Goal: Task Accomplishment & Management: Manage account settings

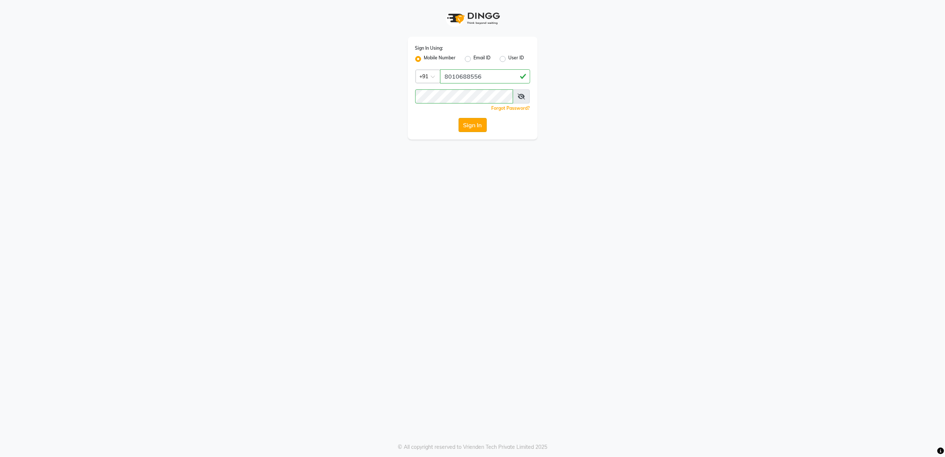
click at [467, 129] on button "Sign In" at bounding box center [473, 125] width 28 height 14
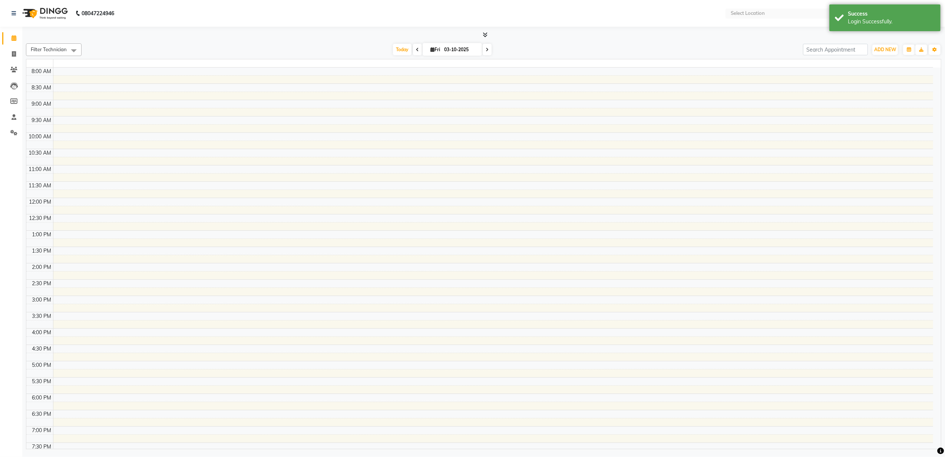
click at [476, 124] on tbody "8:00 AM 8:30 AM 9:00 AM 9:30 AM 10:00 AM 10:30 AM 11:00 AM 11:30 AM 12:00 PM 12…" at bounding box center [479, 263] width 907 height 391
select select "en"
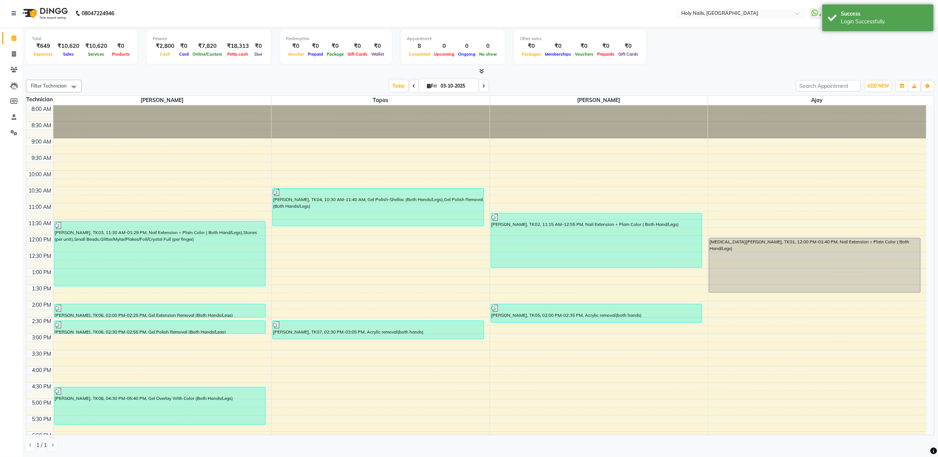
click at [483, 85] on span at bounding box center [483, 85] width 9 height 11
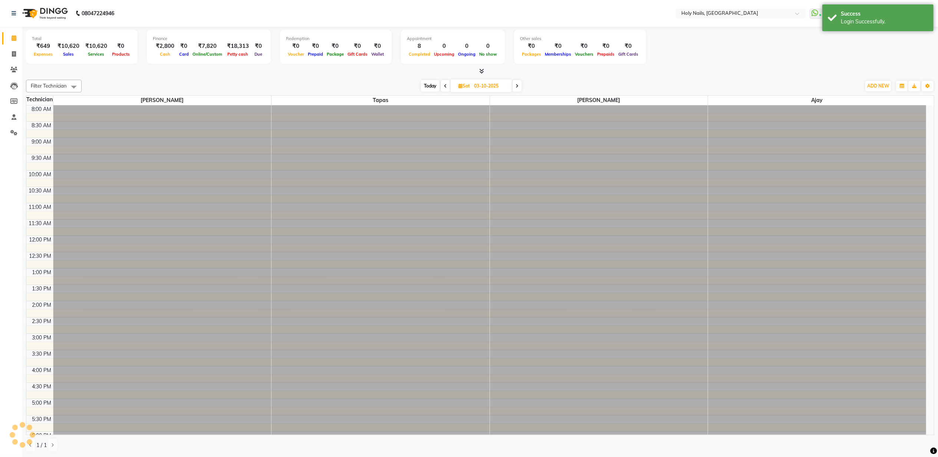
type input "04-10-2025"
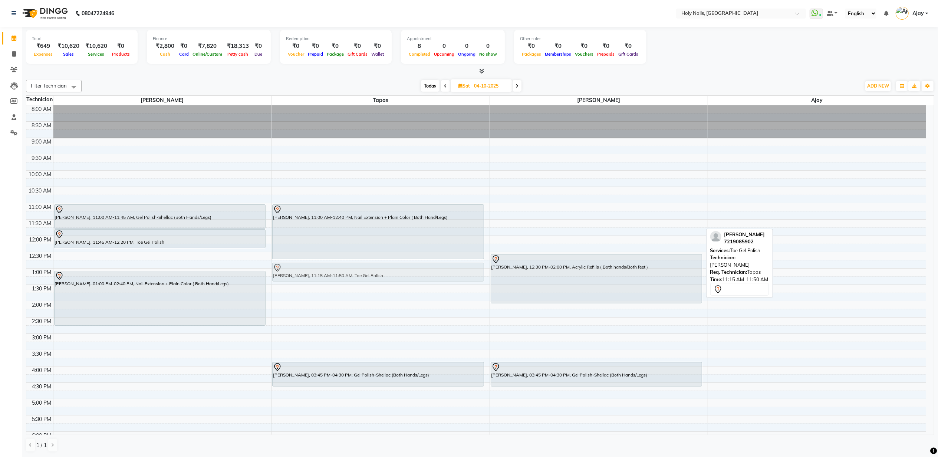
drag, startPoint x: 539, startPoint y: 224, endPoint x: 401, endPoint y: 278, distance: 148.8
click at [401, 278] on tr "Sona Amirsardari, 11:00 AM-11:45 AM, Gel Polish-Shellac (Both Hands/Legs) Sona …" at bounding box center [476, 317] width 900 height 424
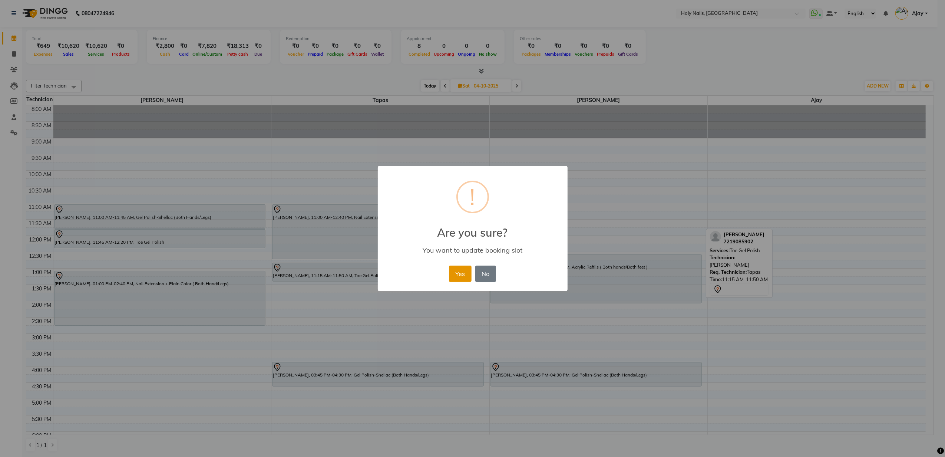
click at [454, 275] on button "Yes" at bounding box center [460, 274] width 23 height 16
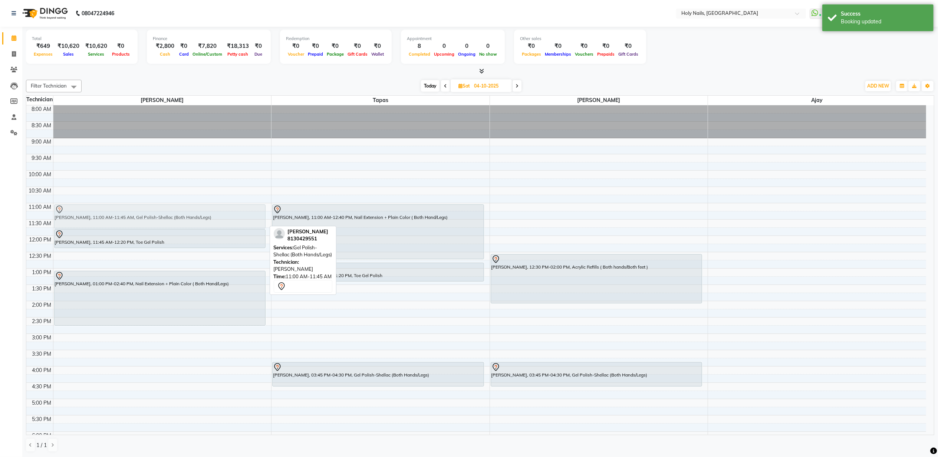
drag, startPoint x: 188, startPoint y: 220, endPoint x: 197, endPoint y: 220, distance: 9.7
click at [197, 220] on div "Sona Amirsardari, 11:00 AM-11:45 AM, Gel Polish-Shellac (Both Hands/Legs) Sona …" at bounding box center [162, 317] width 218 height 424
